Goal: Task Accomplishment & Management: Use online tool/utility

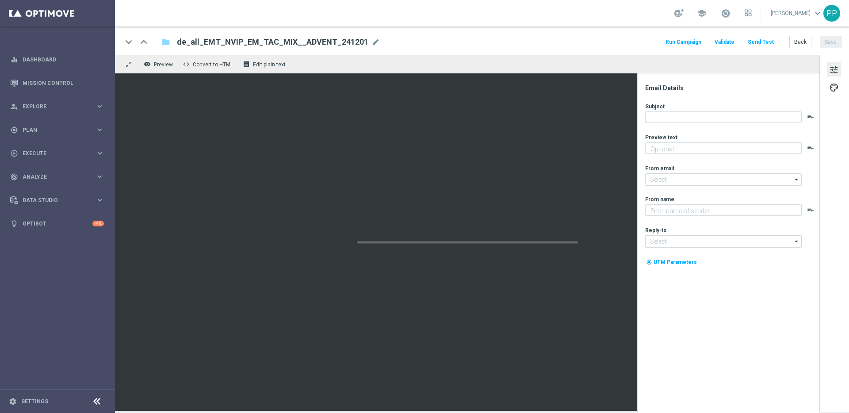
type textarea "Das 1. Türchen lässt dich direkt GRATIS spielen."
type input "[EMAIL_ADDRESS][DOMAIN_NAME]"
type textarea "Lottoland"
type input "[EMAIL_ADDRESS][DOMAIN_NAME]"
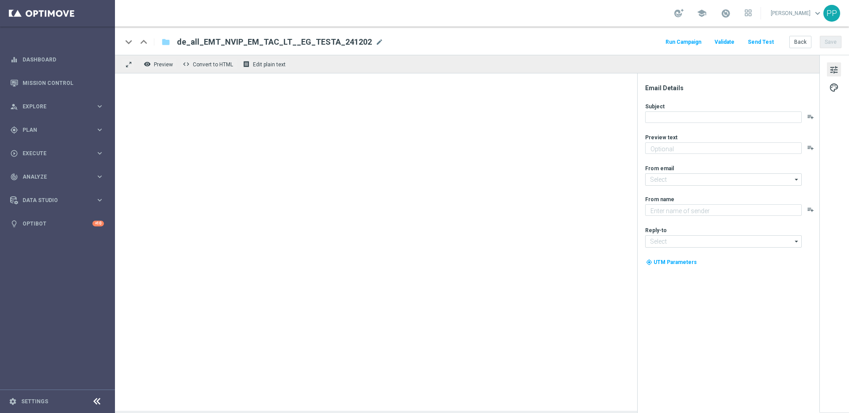
type textarea "Spiele 6 x El Gordo für nur 39,99 €!"
type input "[EMAIL_ADDRESS][DOMAIN_NAME]"
type textarea "Lottoland"
type input "[EMAIL_ADDRESS][DOMAIN_NAME]"
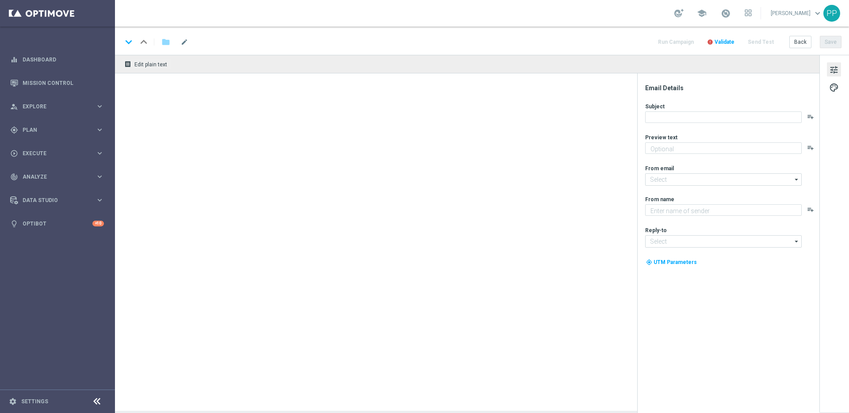
type textarea "Spiele 6 x El Gordo für nur 39,99 €!"
type input "[EMAIL_ADDRESS][DOMAIN_NAME]"
type textarea "Lottoland"
type input "[EMAIL_ADDRESS][DOMAIN_NAME]"
type textarea "Neu und exklusiv im Lottoland"
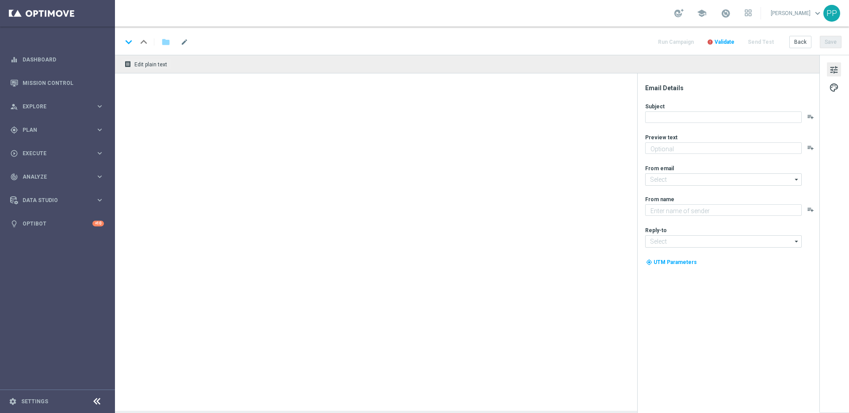
type input "[EMAIL_ADDRESS][DOMAIN_NAME]"
type textarea "Lottoland"
type input "[EMAIL_ADDRESS][DOMAIN_NAME]"
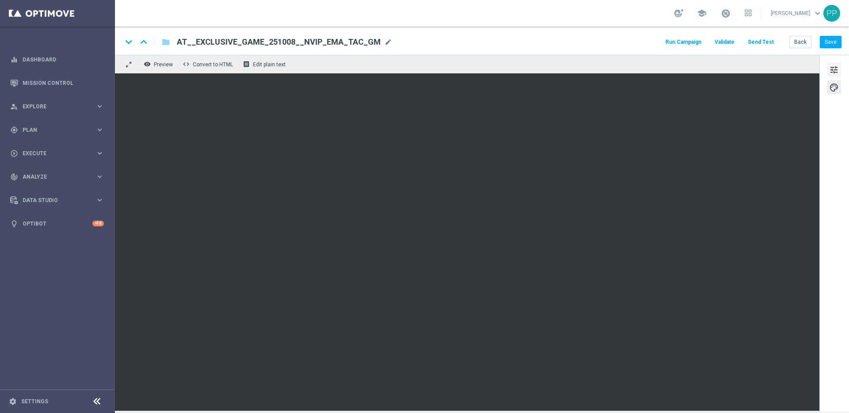
click at [831, 72] on span "tune" at bounding box center [834, 69] width 10 height 11
click at [831, 42] on button "Save" at bounding box center [831, 42] width 22 height 12
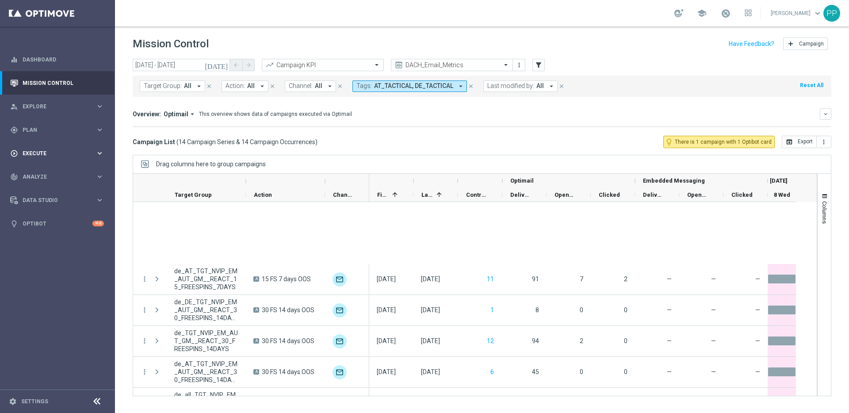
scroll to position [382, 0]
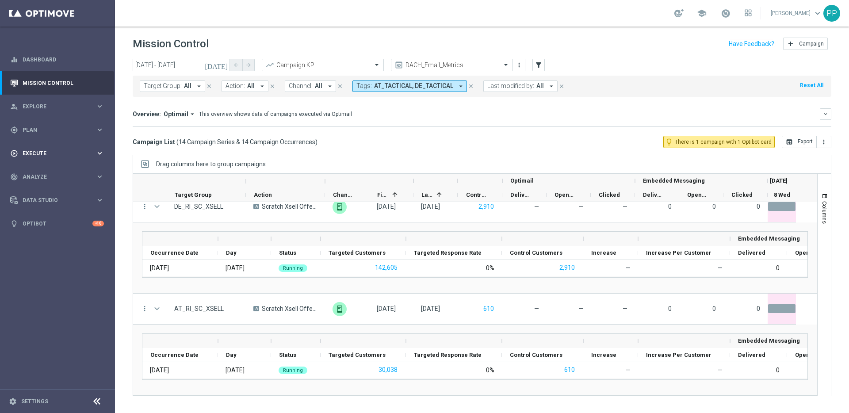
click at [35, 151] on span "Execute" at bounding box center [59, 153] width 73 height 5
click at [34, 171] on link "Campaign Builder" at bounding box center [57, 171] width 69 height 7
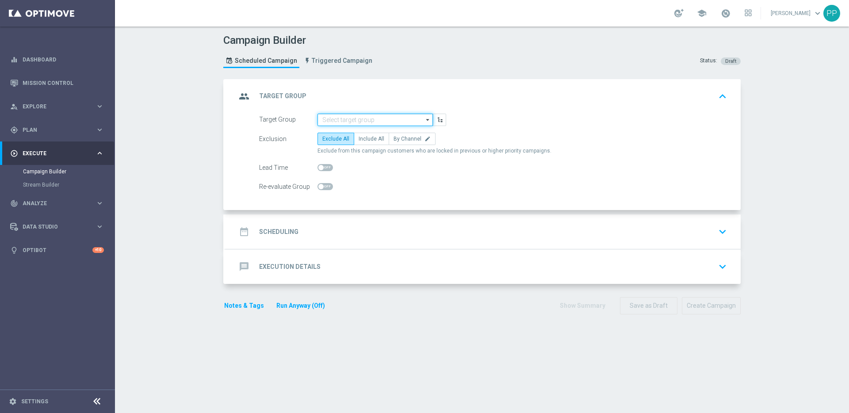
click at [343, 125] on input at bounding box center [374, 120] width 115 height 12
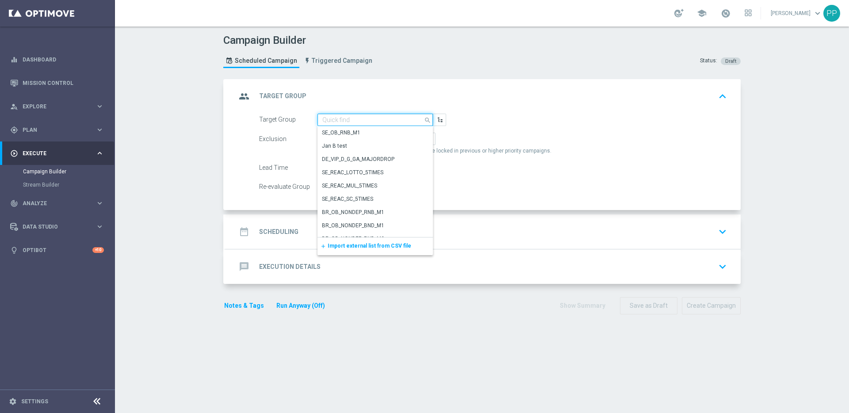
paste input "AT_GAMES_ACTIVE"
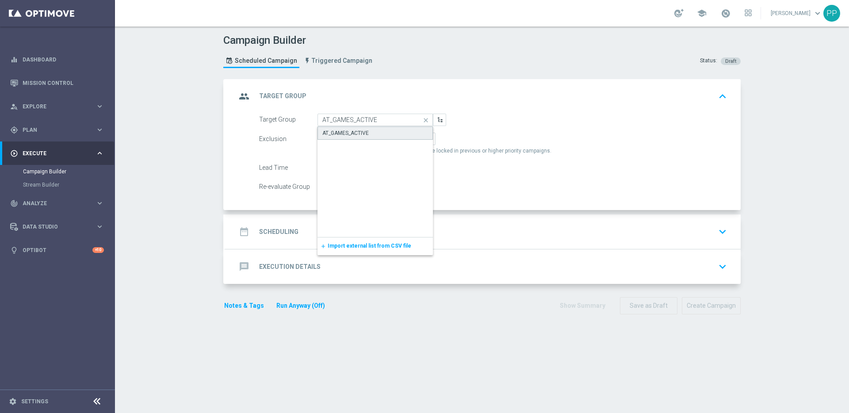
click at [345, 133] on div "AT_GAMES_ACTIVE" at bounding box center [345, 133] width 46 height 8
type input "AT_GAMES_ACTIVE"
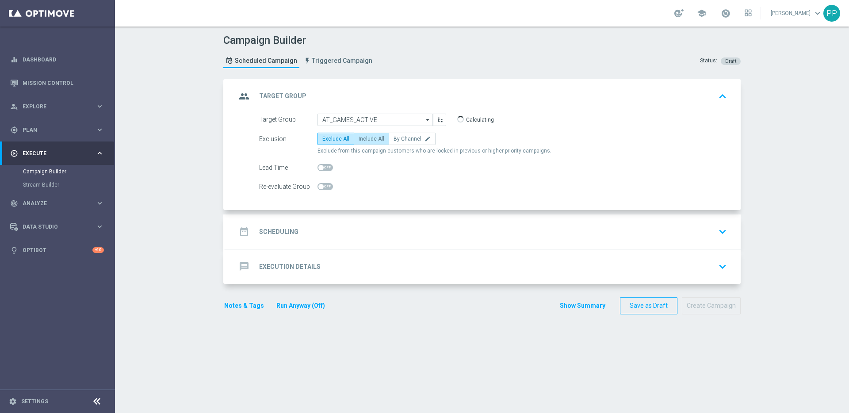
click at [365, 136] on span "Include All" at bounding box center [372, 139] width 26 height 6
click at [364, 137] on input "Include All" at bounding box center [362, 140] width 6 height 6
radio input "true"
click at [277, 230] on h2 "Scheduling" at bounding box center [278, 232] width 39 height 8
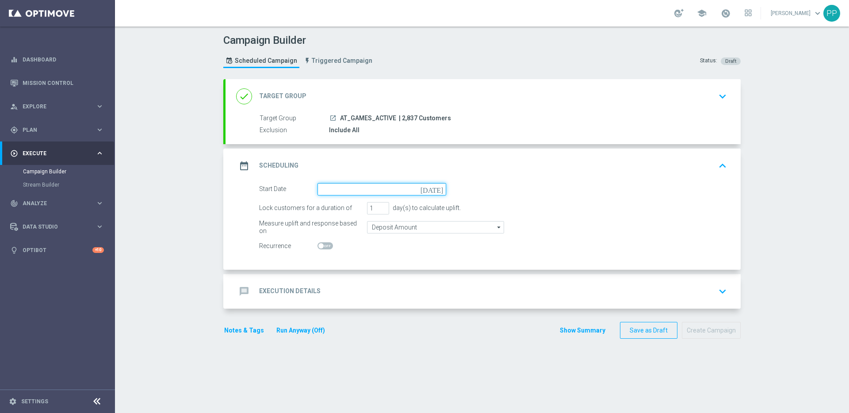
click at [431, 189] on input at bounding box center [381, 189] width 129 height 12
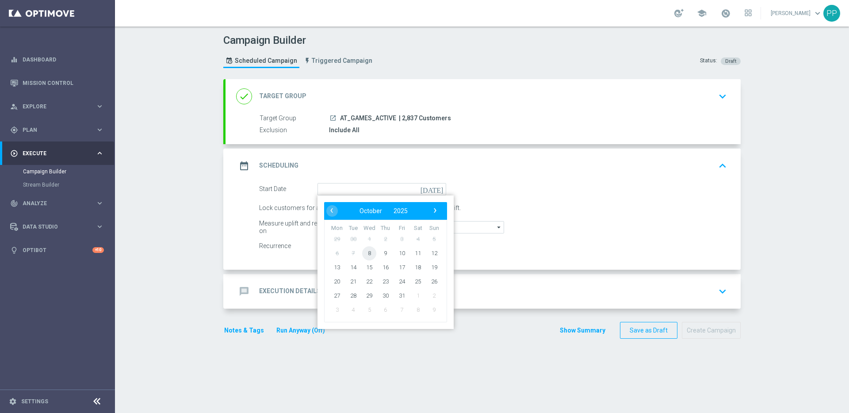
click at [369, 248] on span "8" at bounding box center [369, 253] width 14 height 14
type input "[DATE]"
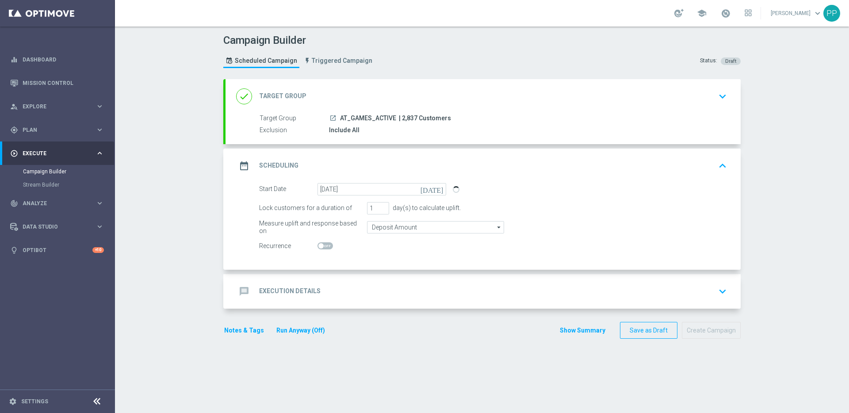
click at [408, 117] on span "| 2,837 Customers" at bounding box center [425, 118] width 52 height 8
copy span "2,837"
click at [296, 285] on div "message Execution Details" at bounding box center [278, 291] width 84 height 16
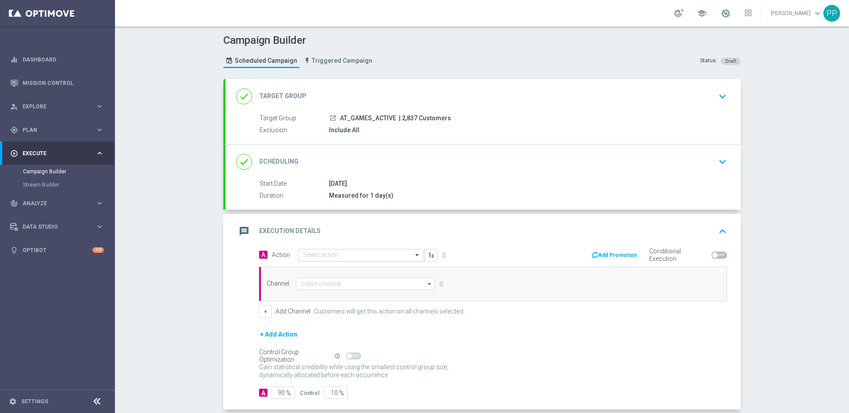
click at [312, 259] on div "Select action" at bounding box center [361, 255] width 126 height 12
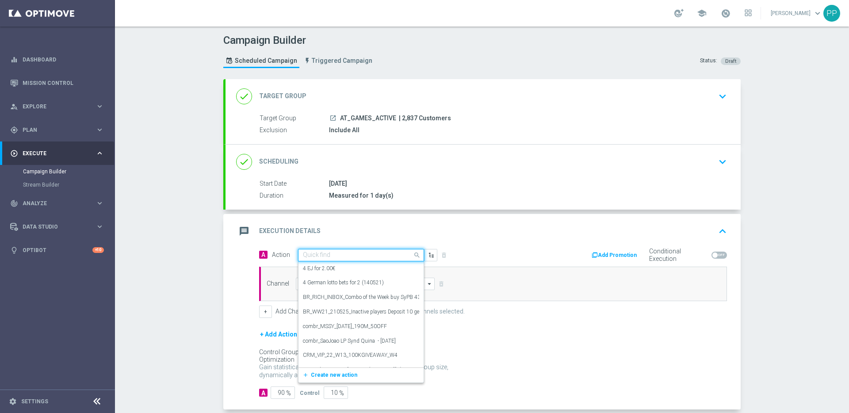
paste input "Exclusive Game: Chili Fusion - Aristocrat"
type input "Exclusive Game: Chili Fusion - Aristocrat"
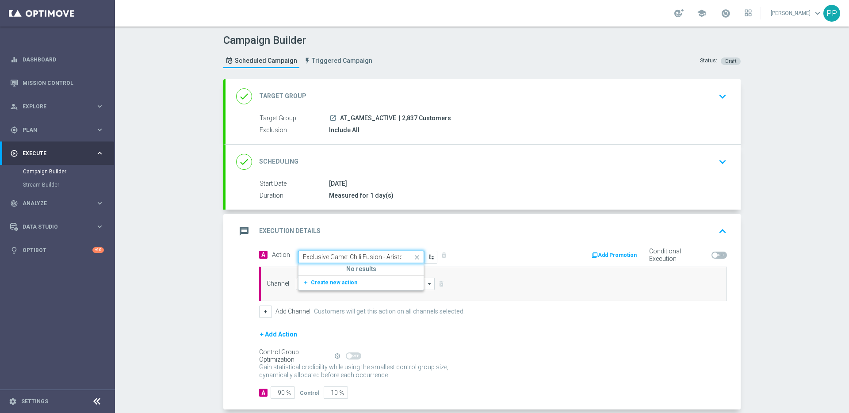
scroll to position [0, 10]
click at [313, 284] on span "Create new action" at bounding box center [334, 282] width 46 height 6
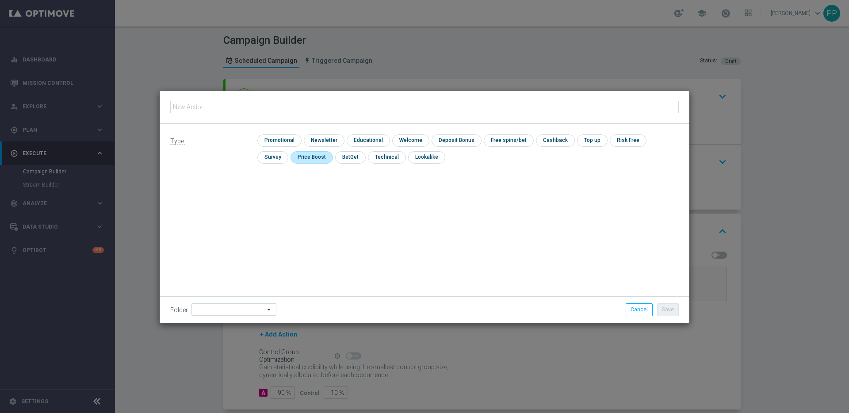
type input "Exclusive Game: Chili Fusion - Aristocrat"
click at [270, 142] on input "checkbox" at bounding box center [278, 140] width 42 height 12
checkbox input "true"
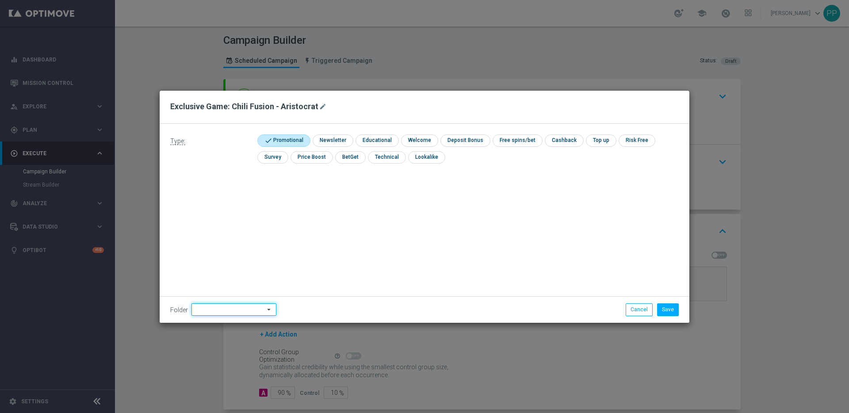
click at [237, 308] on input at bounding box center [233, 309] width 85 height 12
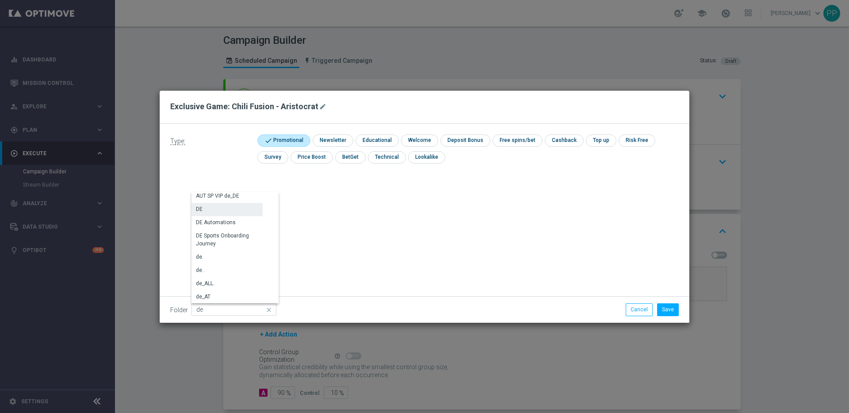
click at [208, 212] on div "DE" at bounding box center [226, 209] width 71 height 12
type input "DE"
click at [347, 226] on div "Type: check Promotional check Newsletter check Educational check Welcome check …" at bounding box center [425, 223] width 530 height 199
click at [671, 310] on button "Save" at bounding box center [668, 309] width 22 height 12
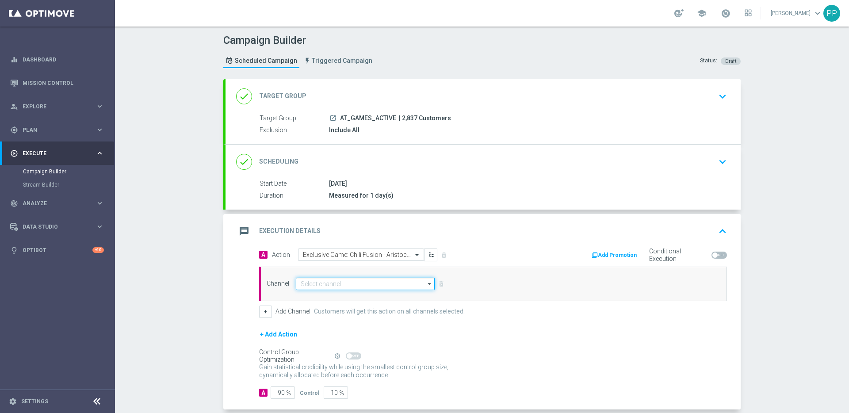
click at [315, 285] on input at bounding box center [365, 284] width 139 height 12
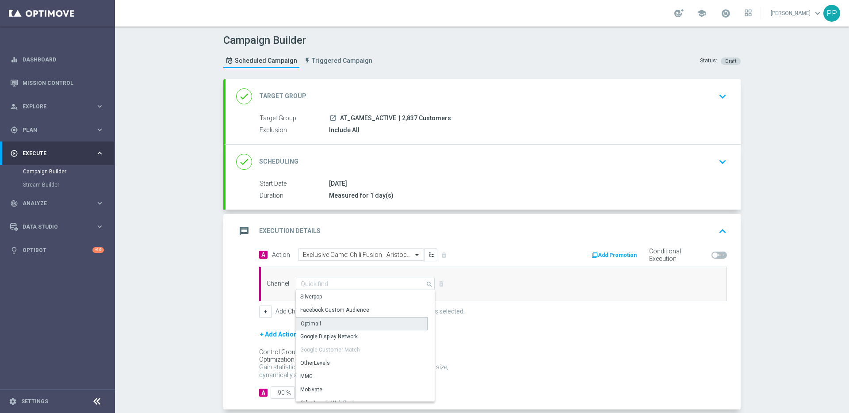
click at [311, 320] on div "Optimail" at bounding box center [311, 324] width 20 height 8
type input "Optimail"
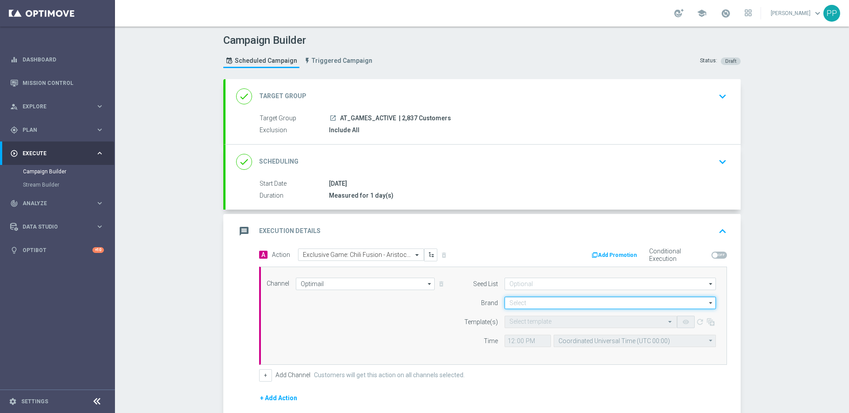
click at [509, 304] on input at bounding box center [609, 303] width 211 height 12
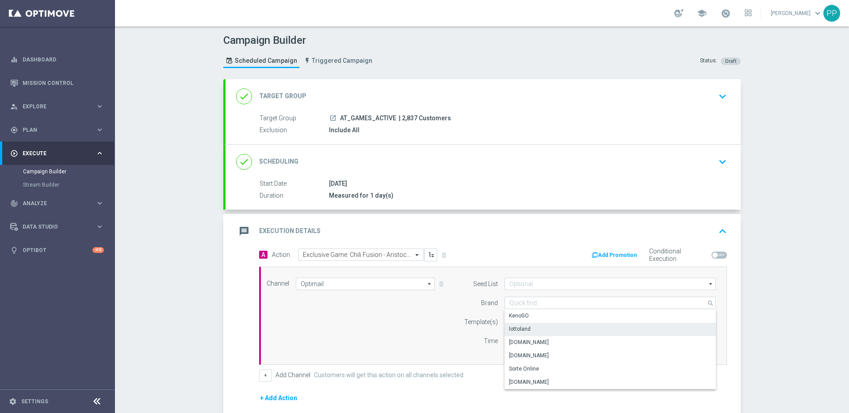
click at [510, 325] on div "lottoland" at bounding box center [520, 329] width 22 height 8
type input "lottoland"
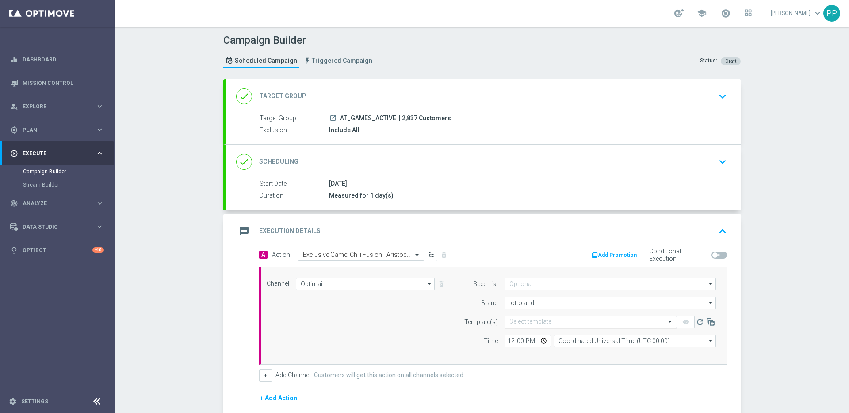
click at [513, 322] on input "text" at bounding box center [581, 322] width 145 height 8
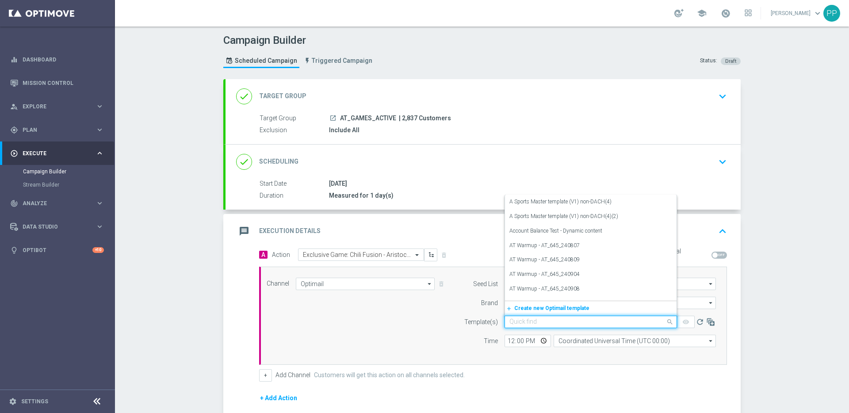
paste input "AT__EXCLUSIVE_GAME_251008__NVIP_EMA_TAC_GM"
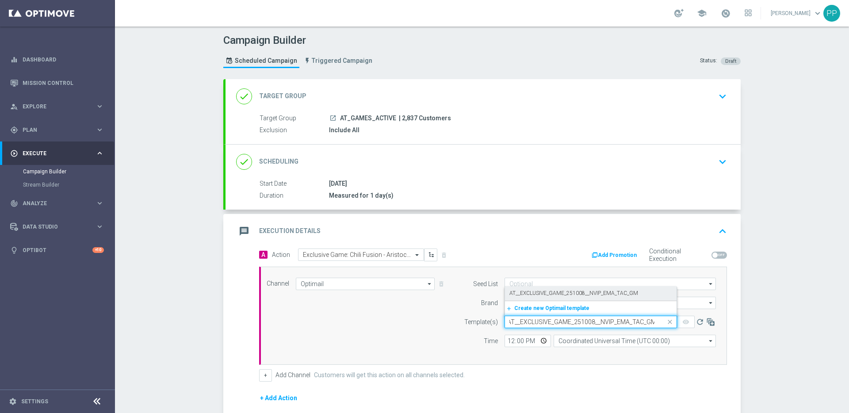
click at [518, 296] on label "AT__EXCLUSIVE_GAME_251008__NVIP_EMA_TAC_GM" at bounding box center [573, 294] width 129 height 8
type input "AT__EXCLUSIVE_GAME_251008__NVIP_EMA_TAC_GM"
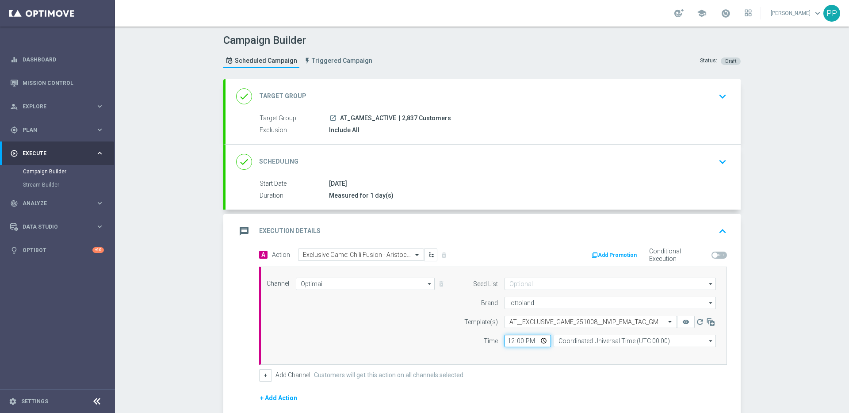
click at [505, 339] on input "12:00" at bounding box center [527, 341] width 46 height 12
type input "17:00"
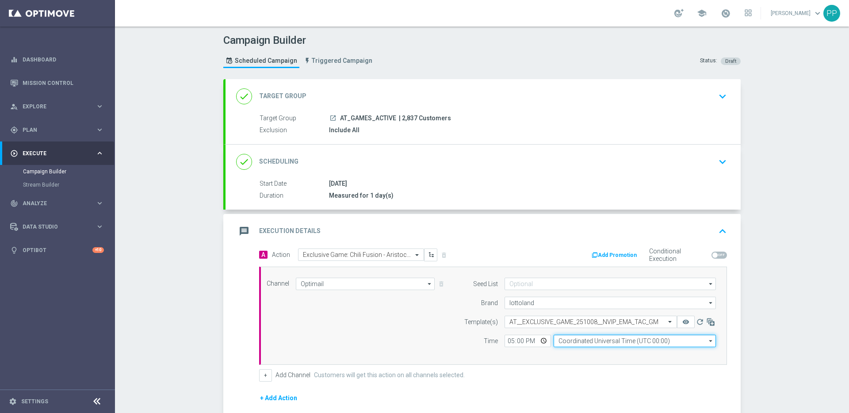
click at [588, 342] on input "Coordinated Universal Time (UTC 00:00)" at bounding box center [634, 341] width 162 height 12
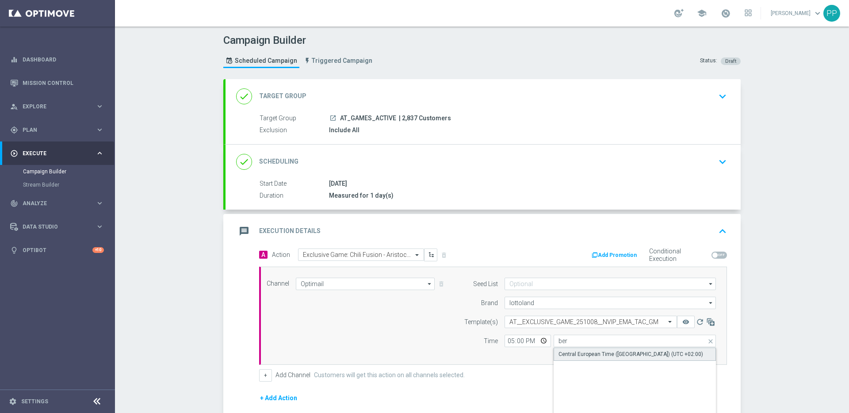
click at [591, 351] on div "Central European Time ([GEOGRAPHIC_DATA]) (UTC +02:00)" at bounding box center [630, 354] width 145 height 8
type input "Central European Time ([GEOGRAPHIC_DATA]) (UTC +02:00)"
click at [435, 354] on div "Channel Optimail Optimail arrow_drop_down Drag here to set row groups Drag here…" at bounding box center [493, 316] width 468 height 98
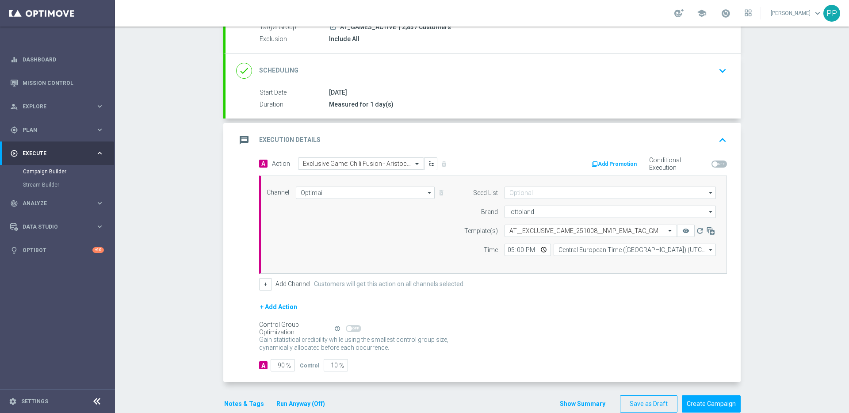
scroll to position [108, 0]
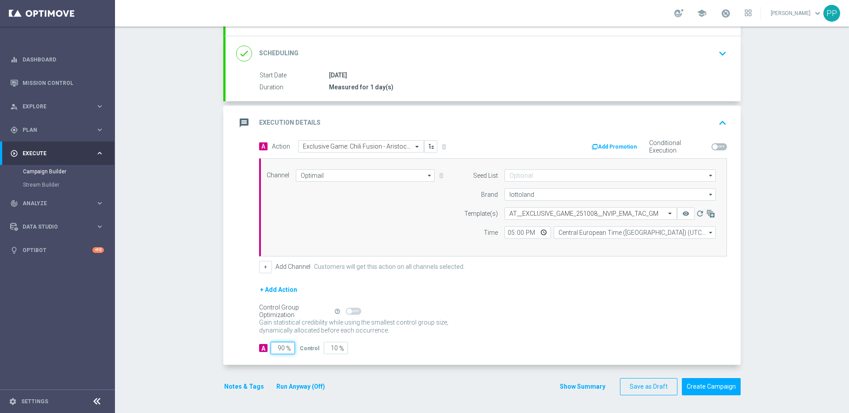
click at [281, 347] on input "90" at bounding box center [283, 348] width 24 height 12
type input "9"
type input "91"
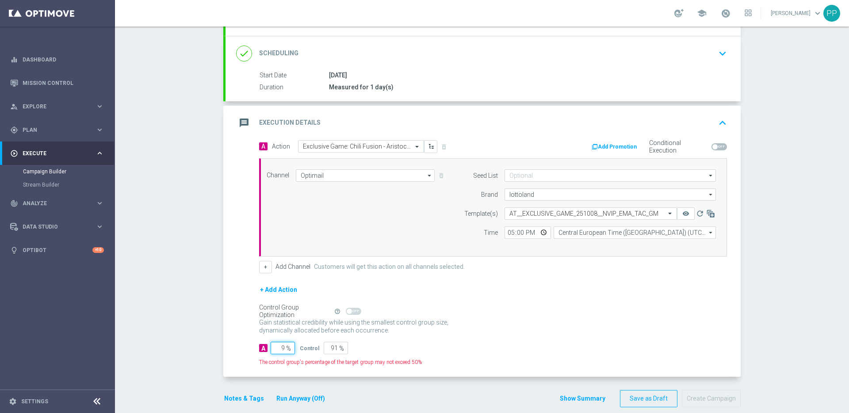
type input "98"
type input "2"
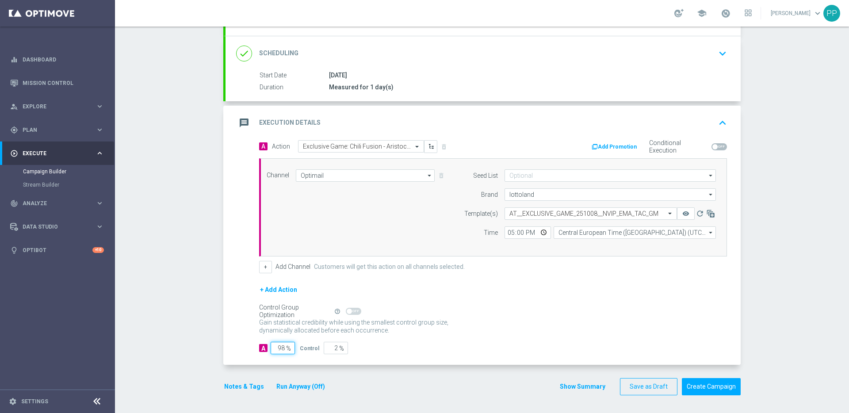
type input "98"
click at [304, 362] on div "A Action Select action Exclusive Game: Chili Fusion - Aristocrat delete_forever…" at bounding box center [482, 252] width 515 height 225
click at [233, 386] on button "Notes & Tags" at bounding box center [244, 386] width 42 height 11
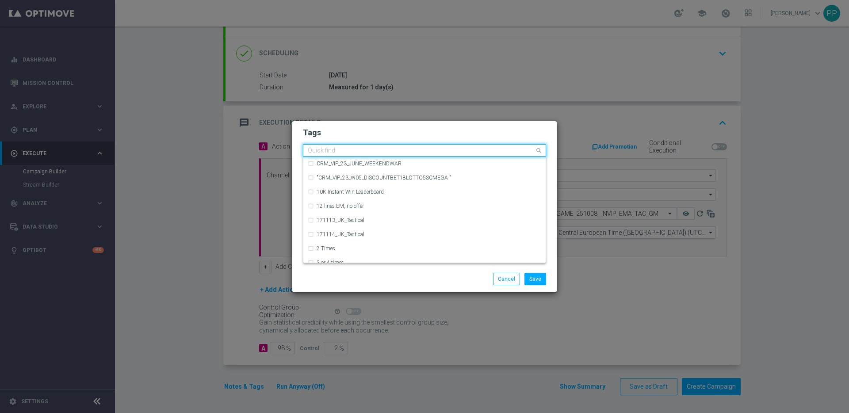
click at [345, 149] on input "text" at bounding box center [421, 151] width 227 height 8
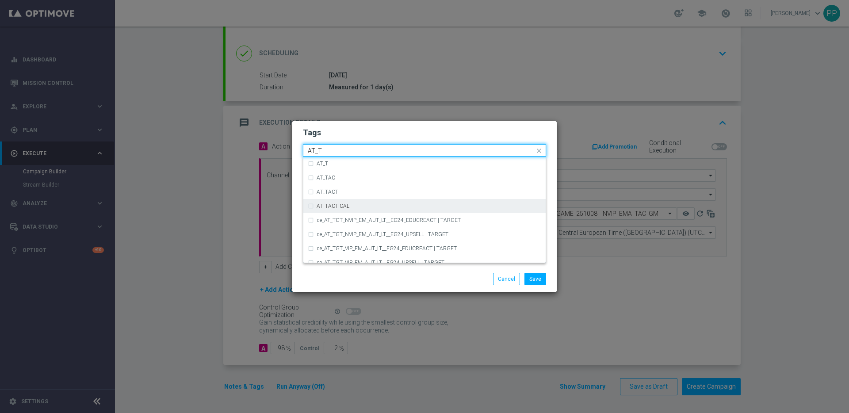
click at [340, 205] on label "AT_TACTICAL" at bounding box center [333, 205] width 33 height 5
type input "AT_T"
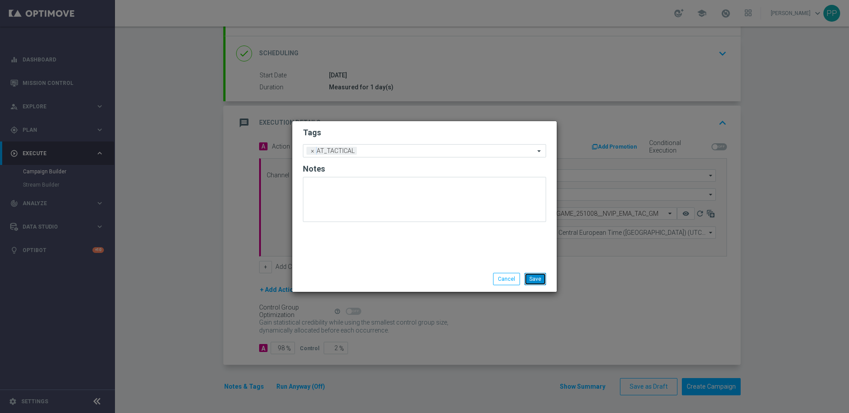
click at [531, 277] on button "Save" at bounding box center [535, 279] width 22 height 12
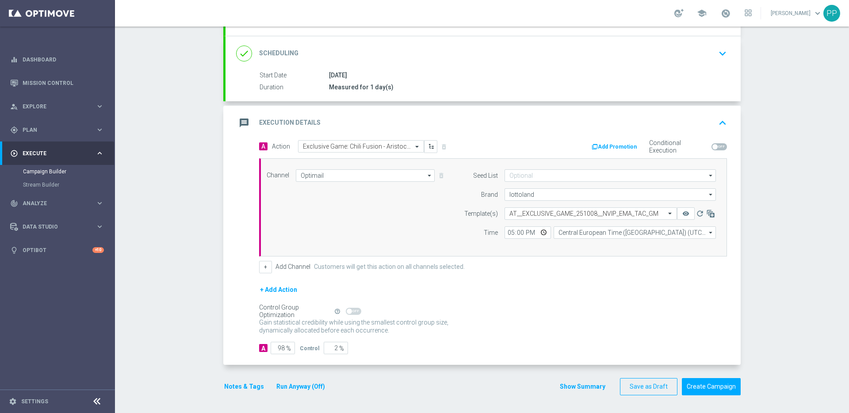
click at [519, 288] on div "+ Add Action" at bounding box center [493, 295] width 468 height 22
click at [730, 12] on span at bounding box center [726, 13] width 10 height 10
click at [525, 304] on div "+ Add Action" at bounding box center [493, 295] width 468 height 22
click at [515, 313] on div "Control Group Optimization Self Optimizing Campaign help_outline" at bounding box center [493, 311] width 468 height 10
click at [532, 303] on div "+ Add Action" at bounding box center [493, 295] width 468 height 22
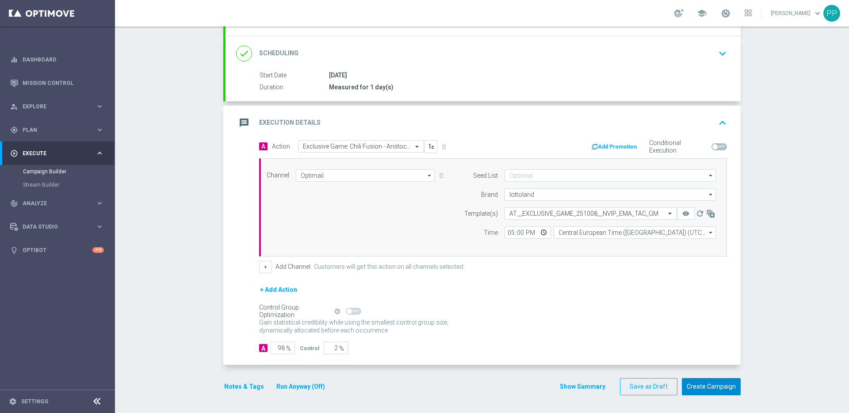
click at [702, 386] on button "Create Campaign" at bounding box center [711, 386] width 59 height 17
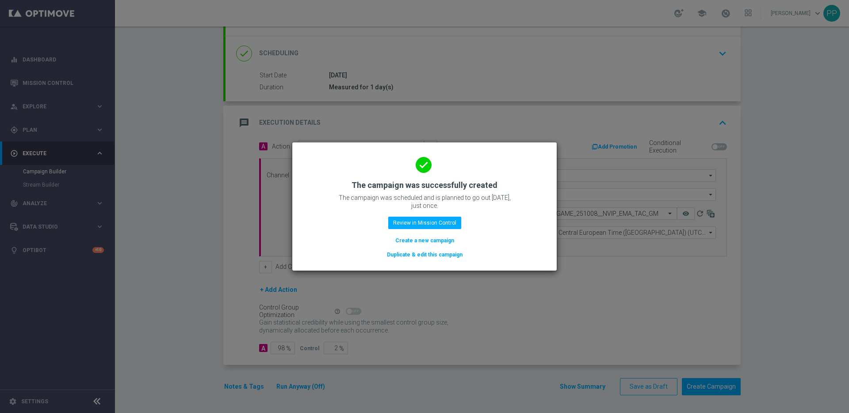
click at [410, 240] on button "Create a new campaign" at bounding box center [424, 241] width 61 height 10
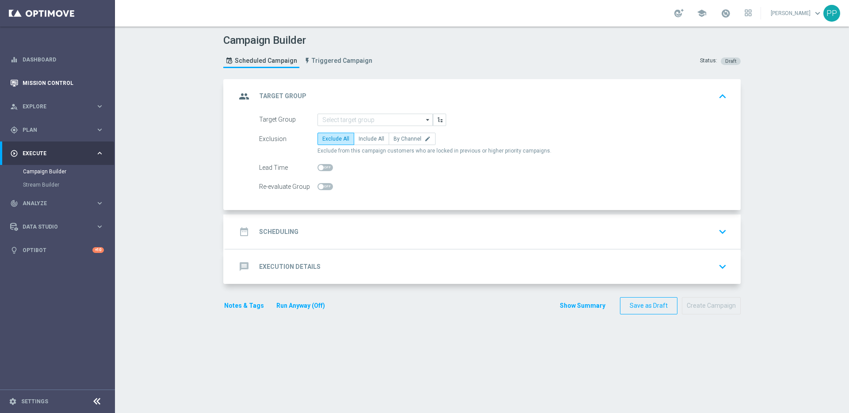
scroll to position [0, 0]
click at [52, 84] on link "Mission Control" at bounding box center [63, 82] width 81 height 23
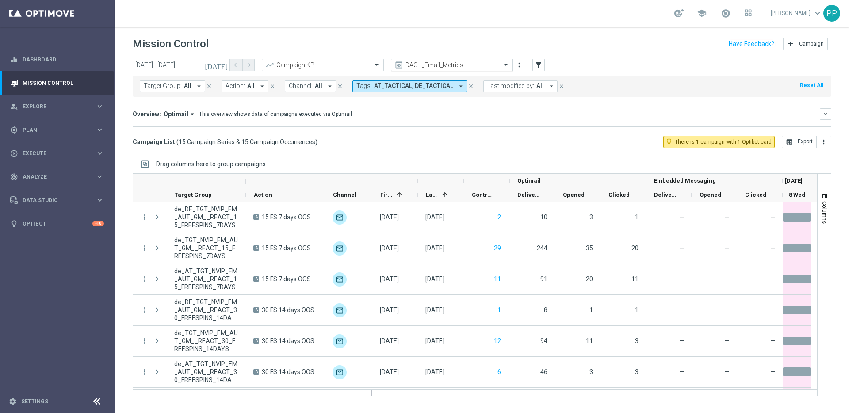
click at [504, 65] on span at bounding box center [506, 65] width 11 height 8
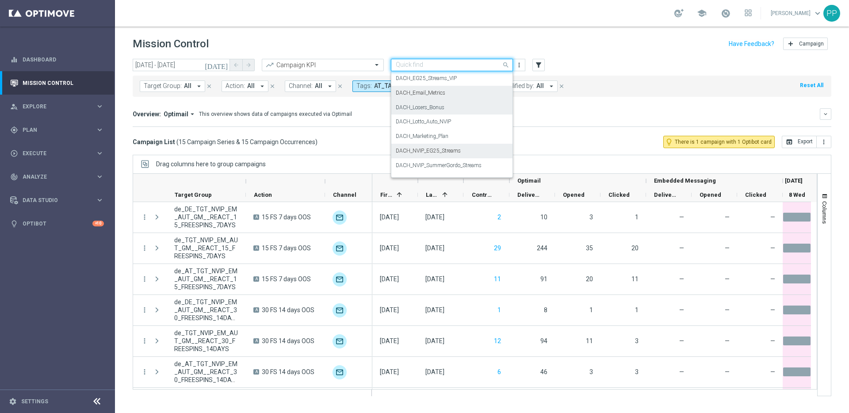
scroll to position [88, 0]
click at [415, 137] on label "DACH_Marketing_Plan" at bounding box center [422, 136] width 53 height 8
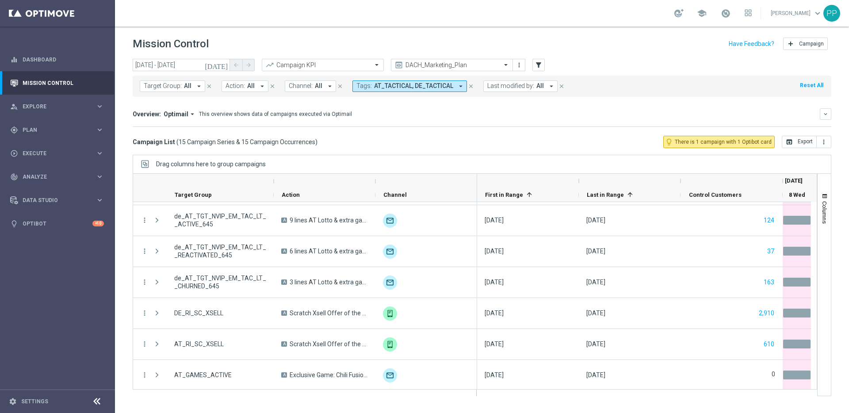
scroll to position [277, 0]
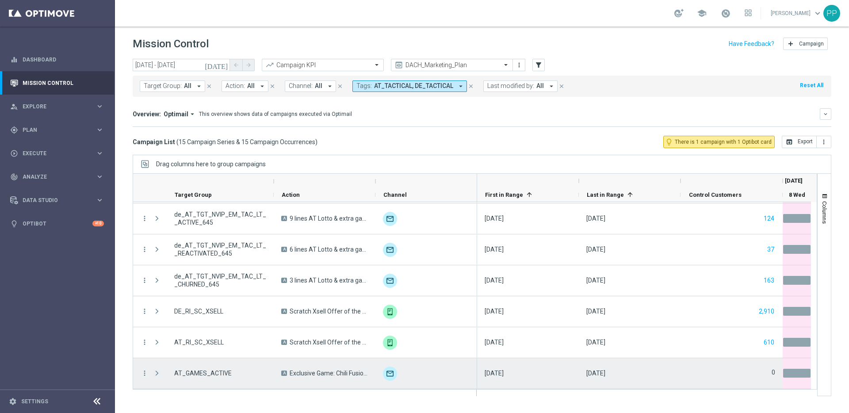
click at [157, 372] on span at bounding box center [157, 373] width 8 height 7
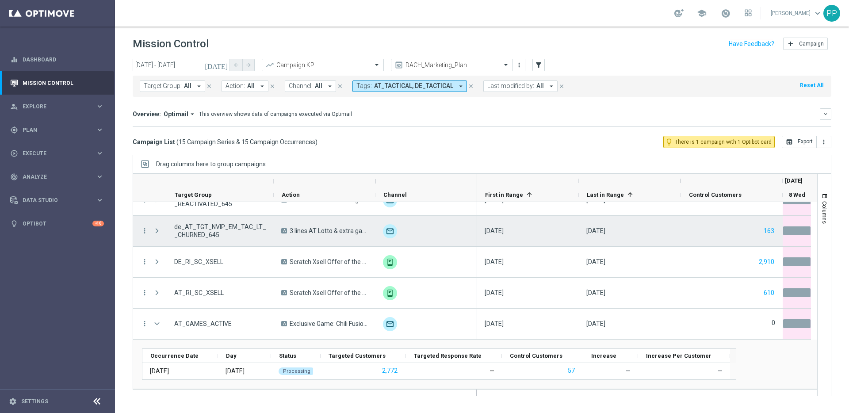
scroll to position [327, 0]
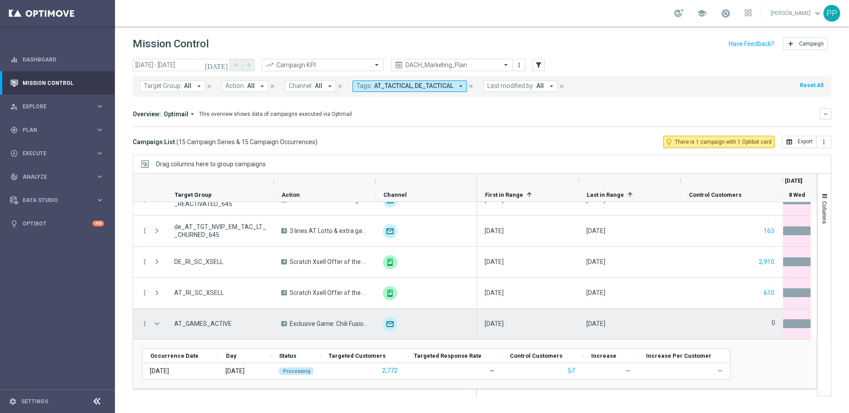
click at [156, 321] on span at bounding box center [157, 323] width 8 height 7
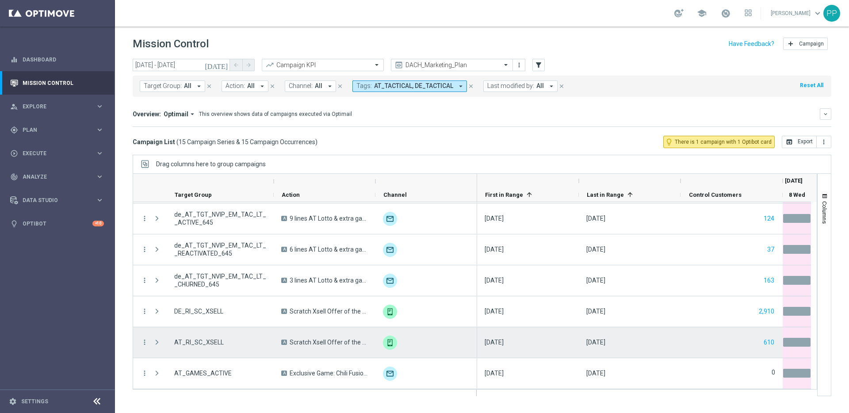
scroll to position [277, 0]
click at [157, 343] on span at bounding box center [157, 342] width 8 height 7
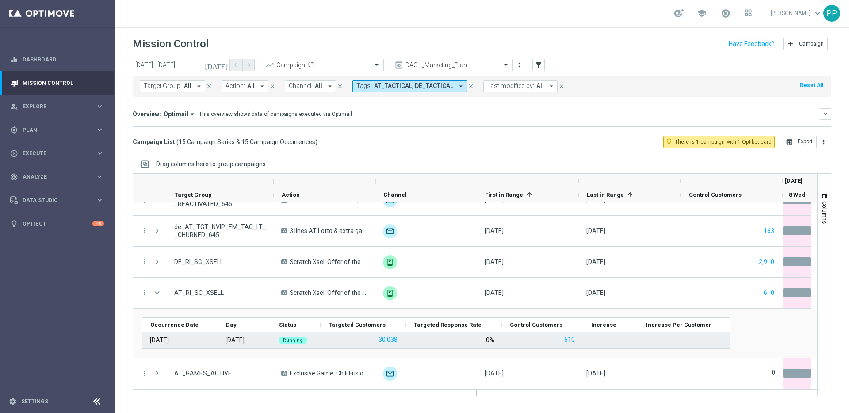
scroll to position [327, 0]
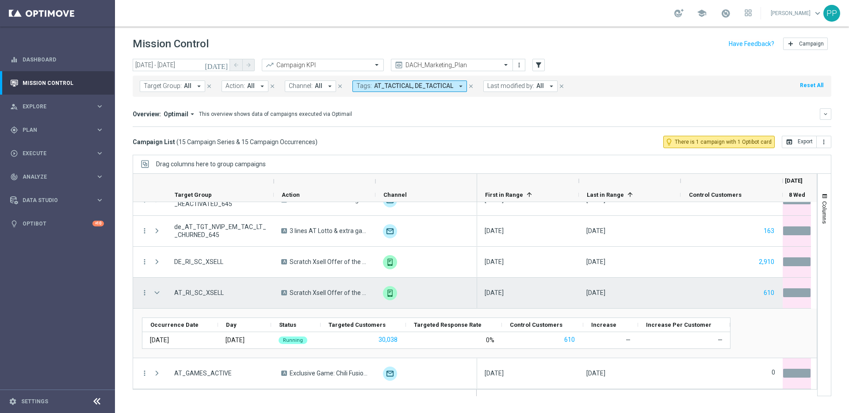
click at [157, 293] on span at bounding box center [157, 292] width 8 height 7
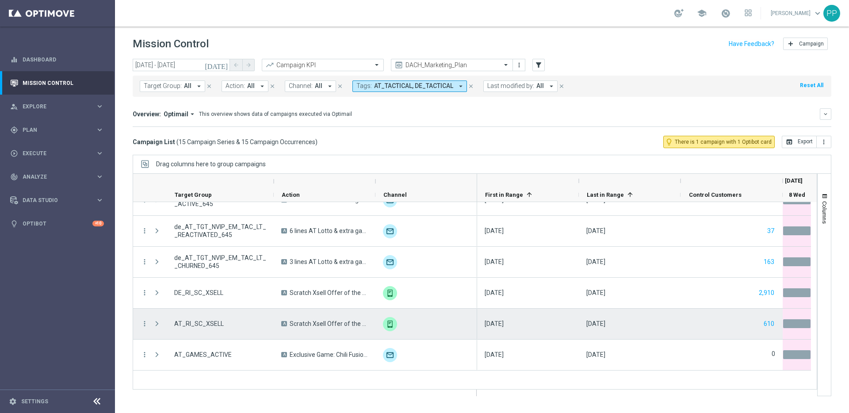
scroll to position [277, 0]
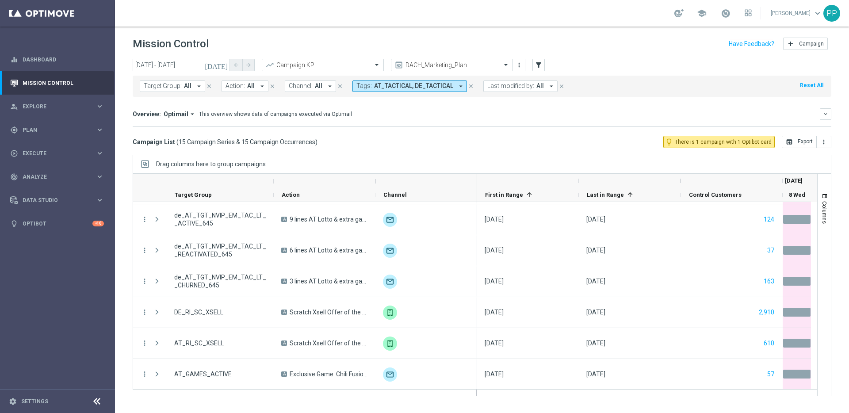
scroll to position [277, 0]
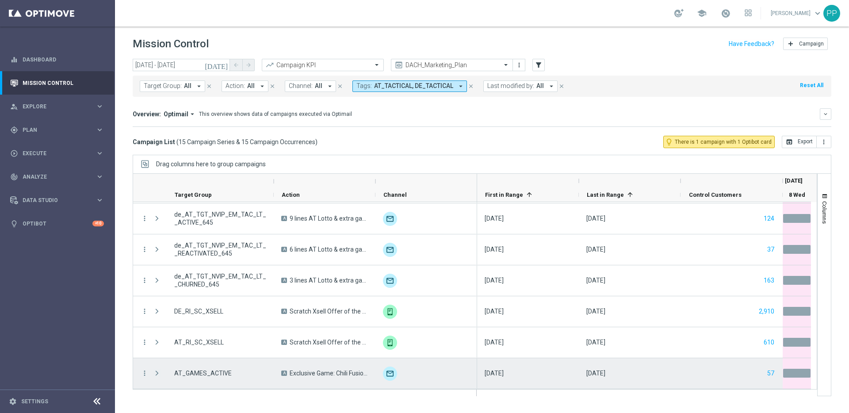
click at [155, 375] on span "Press SPACE to select this row." at bounding box center [157, 373] width 8 height 7
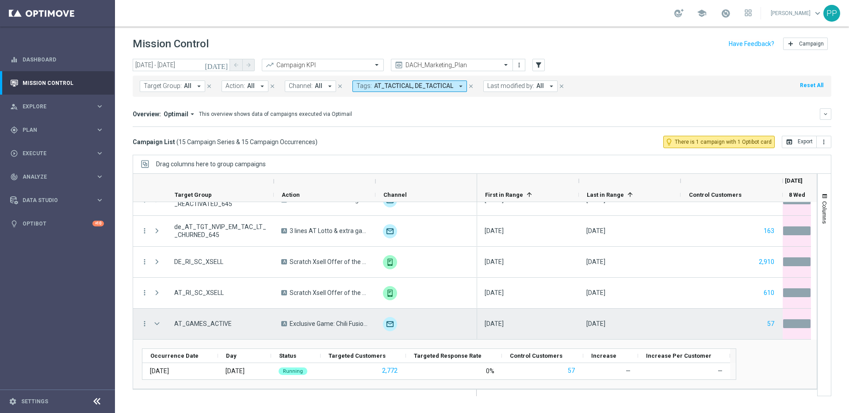
scroll to position [327, 0]
